Goal: Navigation & Orientation: Find specific page/section

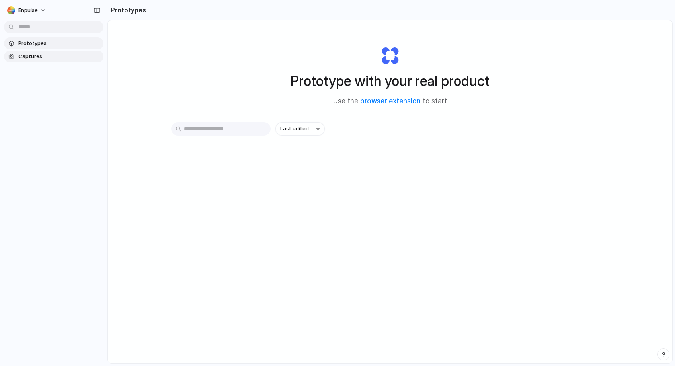
click at [31, 59] on span "Captures" at bounding box center [59, 57] width 82 height 8
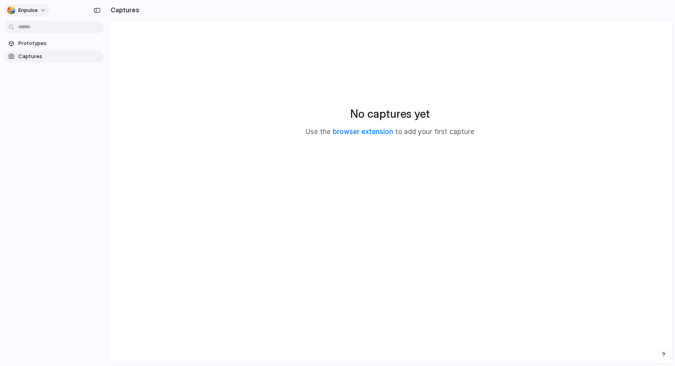
click at [13, 11] on div "button" at bounding box center [11, 10] width 8 height 8
click at [80, 68] on span "Light" at bounding box center [83, 66] width 13 height 8
click at [24, 10] on span "Enpulse" at bounding box center [27, 10] width 19 height 8
click at [84, 87] on li "Neutral dark" at bounding box center [97, 92] width 47 height 13
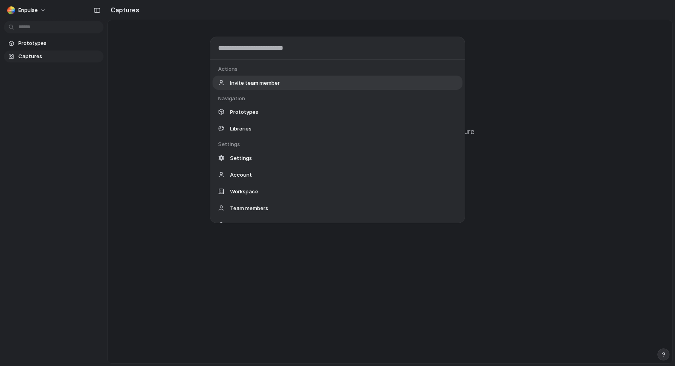
click at [57, 30] on body "Enpulse Prototypes Captures Captures No captures yet Use the browser extension …" at bounding box center [337, 183] width 675 height 366
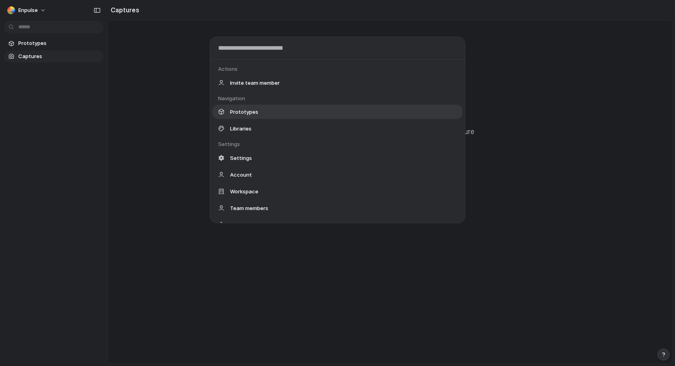
click at [236, 110] on span "Prototypes" at bounding box center [244, 112] width 28 height 8
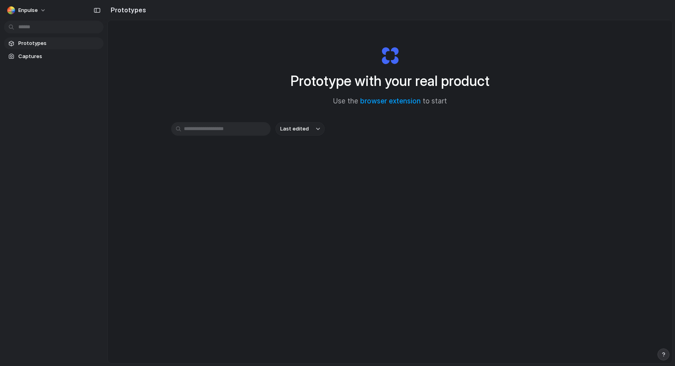
click at [341, 78] on h1 "Prototype with your real product" at bounding box center [390, 80] width 199 height 21
click at [179, 36] on div "Prototype with your real product Use the browser extension to start Last edited" at bounding box center [390, 212] width 564 height 385
click at [141, 10] on h2 "Prototypes" at bounding box center [126, 10] width 39 height 10
click at [42, 41] on span "Prototypes" at bounding box center [59, 43] width 82 height 8
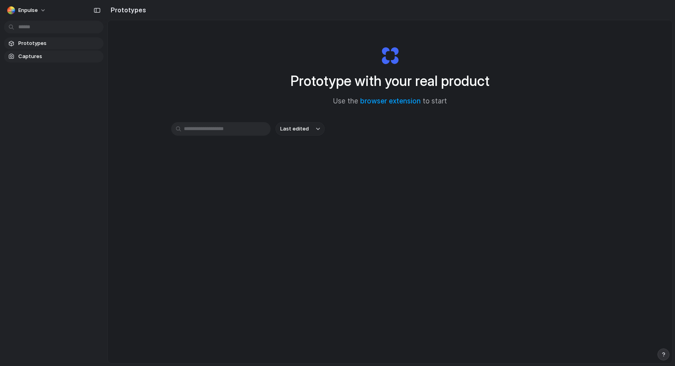
click at [38, 61] on link "Captures" at bounding box center [53, 57] width 99 height 12
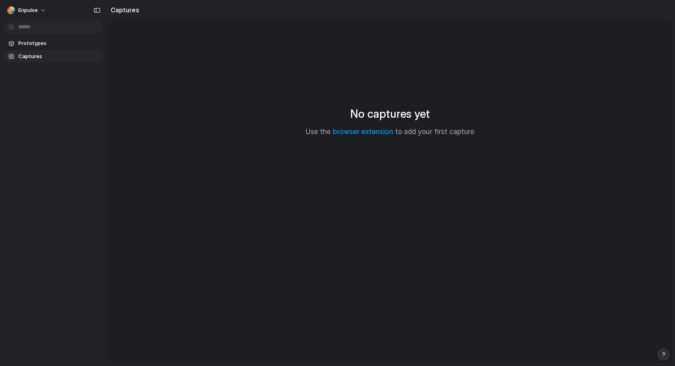
click at [37, 76] on div "Prototypes Captures" at bounding box center [53, 83] width 107 height 167
click at [44, 27] on body "Enpulse Prototypes Captures Captures No captures yet Use the browser extension …" at bounding box center [337, 183] width 675 height 366
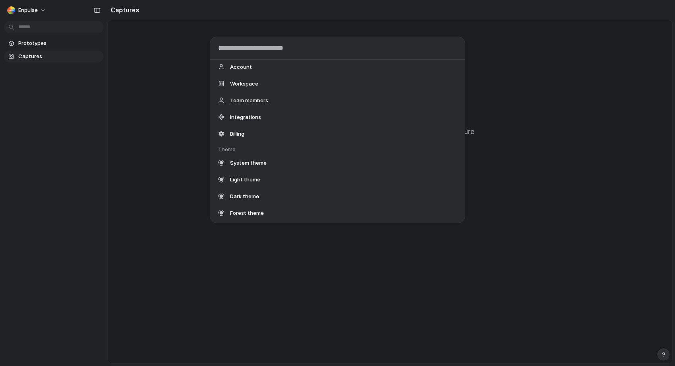
scroll to position [107, 0]
click at [245, 81] on span "Workspace" at bounding box center [244, 84] width 28 height 8
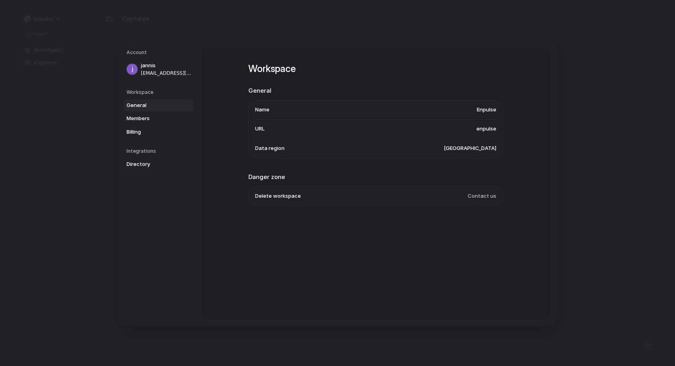
click at [270, 149] on span "Data region" at bounding box center [269, 148] width 29 height 8
click at [471, 146] on span "[GEOGRAPHIC_DATA]" at bounding box center [470, 148] width 53 height 8
click at [136, 119] on span "Members" at bounding box center [152, 119] width 51 height 8
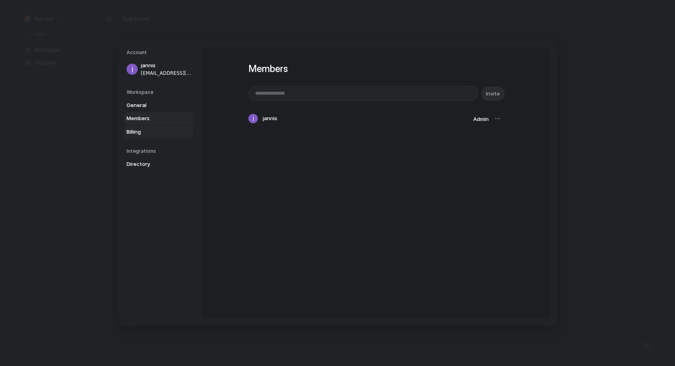
click at [143, 131] on span "Billing" at bounding box center [152, 132] width 51 height 8
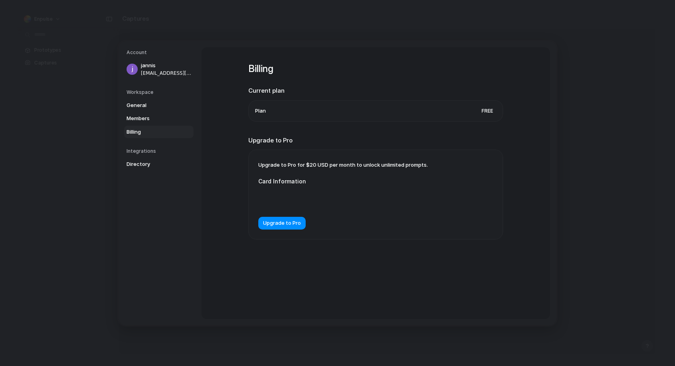
click at [130, 156] on div "Integrations Directory" at bounding box center [160, 159] width 67 height 23
click at [134, 165] on span "Directory" at bounding box center [152, 164] width 51 height 8
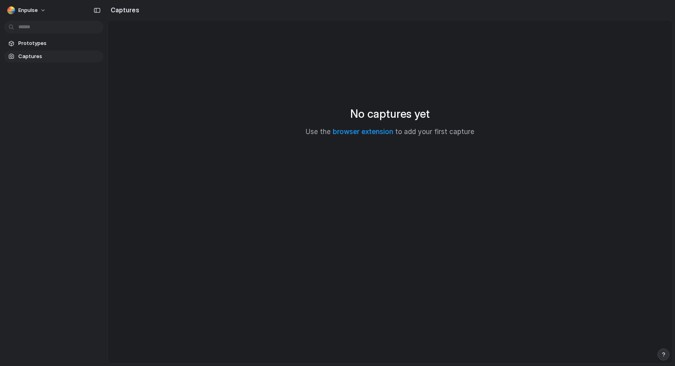
click at [31, 25] on body "Enpulse Prototypes Captures Captures No captures yet Use the browser extension …" at bounding box center [337, 183] width 675 height 366
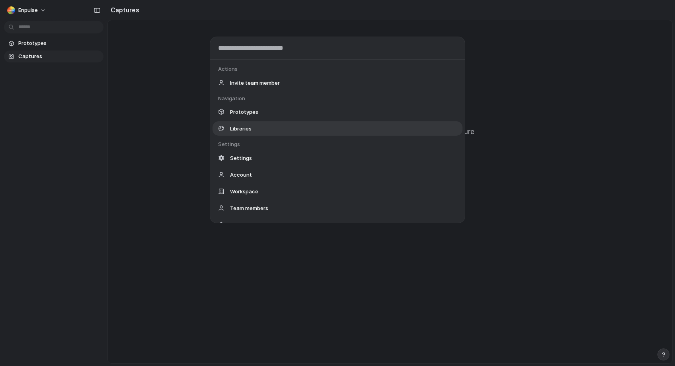
click at [242, 129] on span "Libraries" at bounding box center [240, 129] width 21 height 8
